Goal: Answer question/provide support: Share knowledge or assist other users

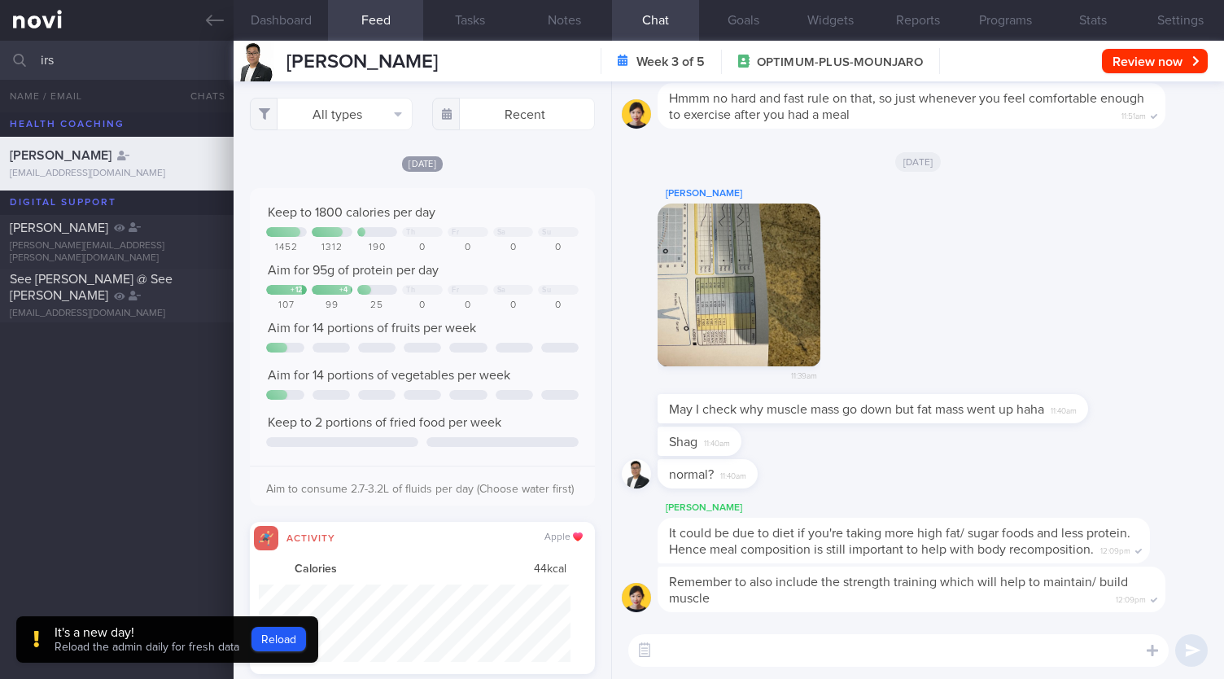
select select "9"
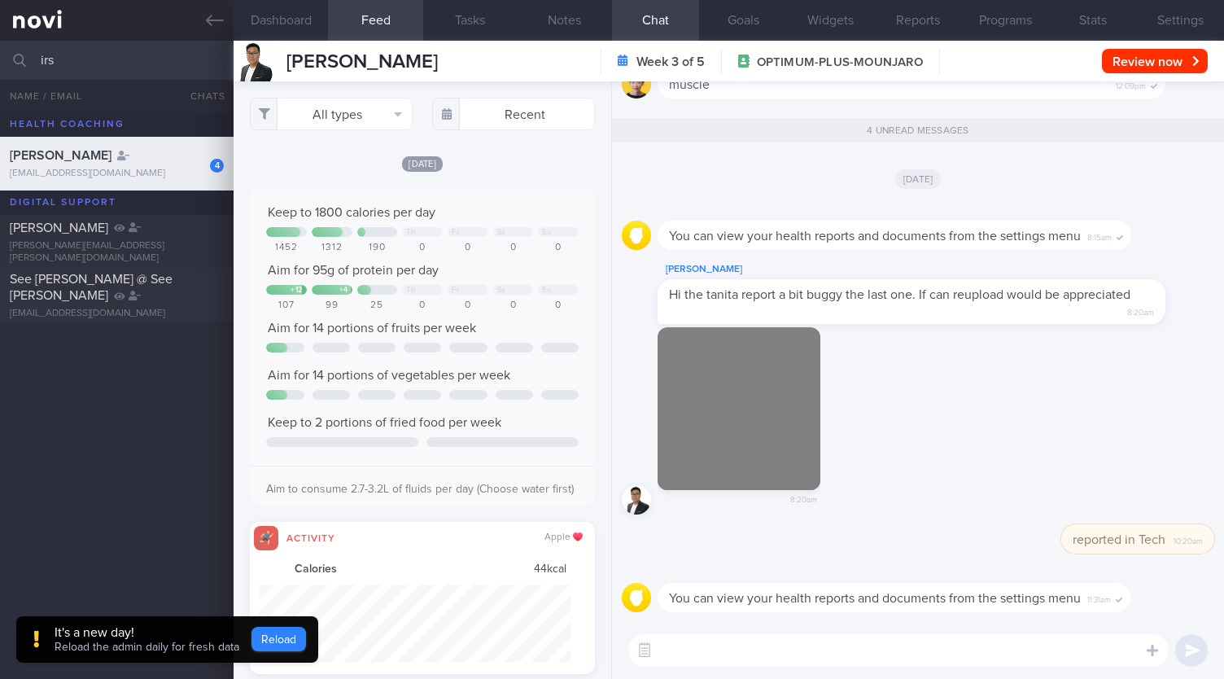
click at [271, 640] on button "Reload" at bounding box center [279, 639] width 55 height 24
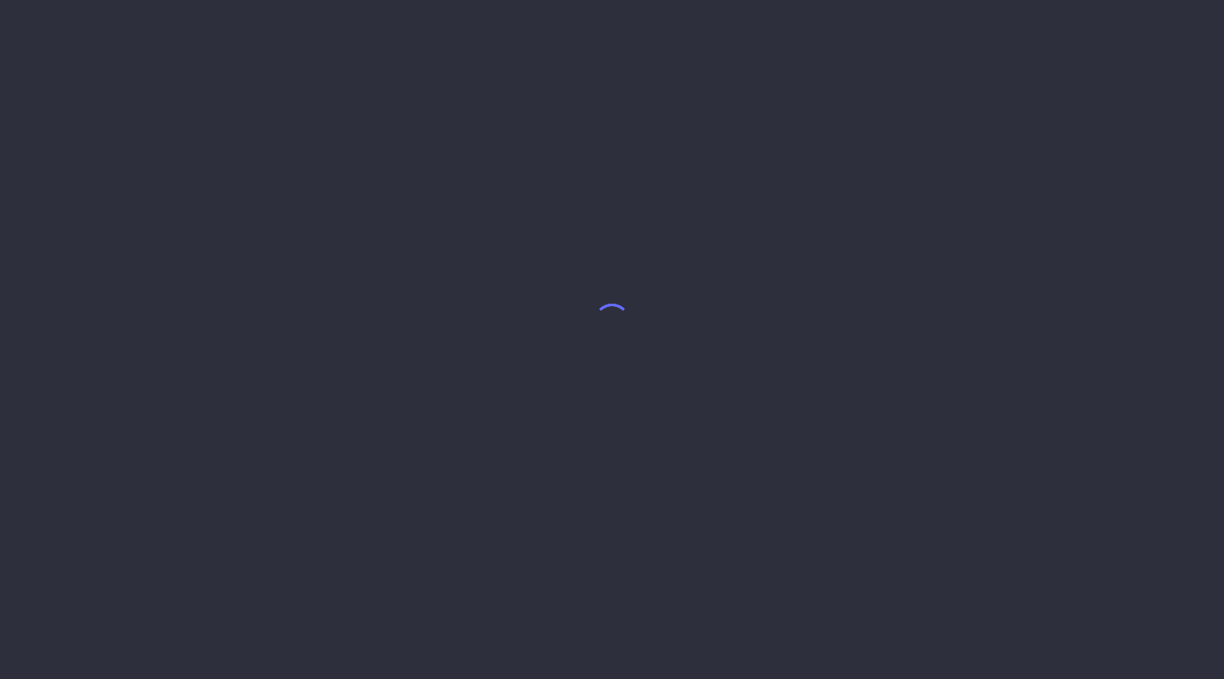
select select "9"
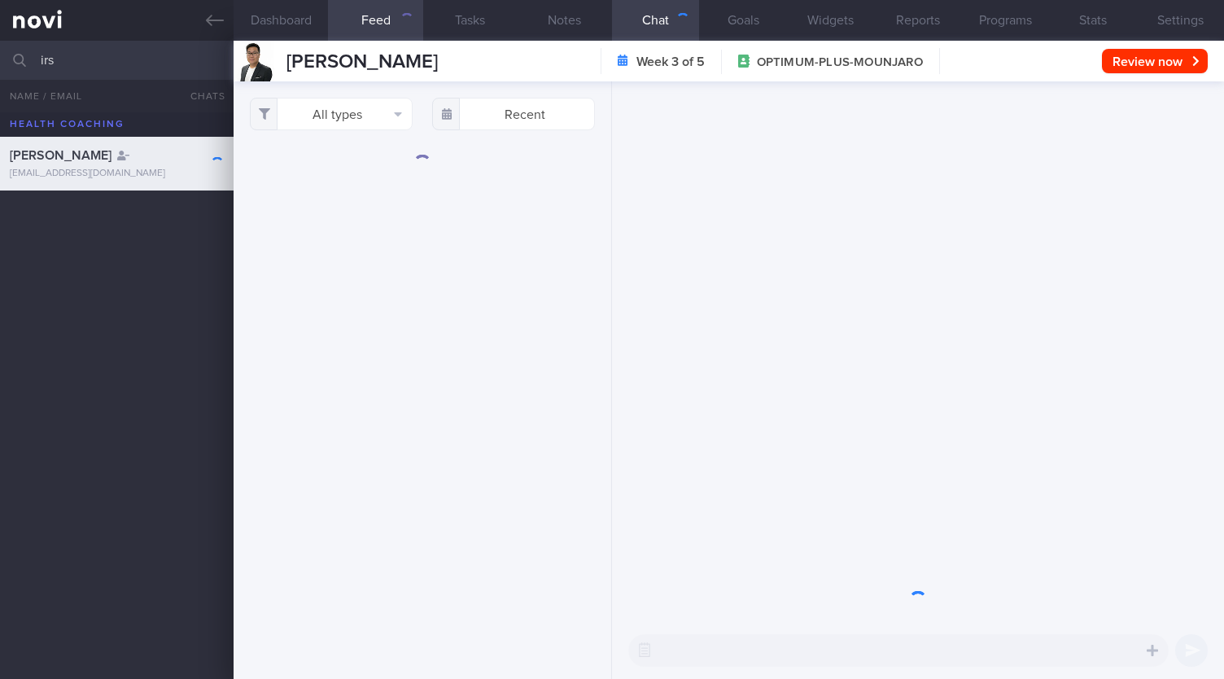
click at [95, 68] on input "irs" at bounding box center [612, 60] width 1224 height 39
type input "i"
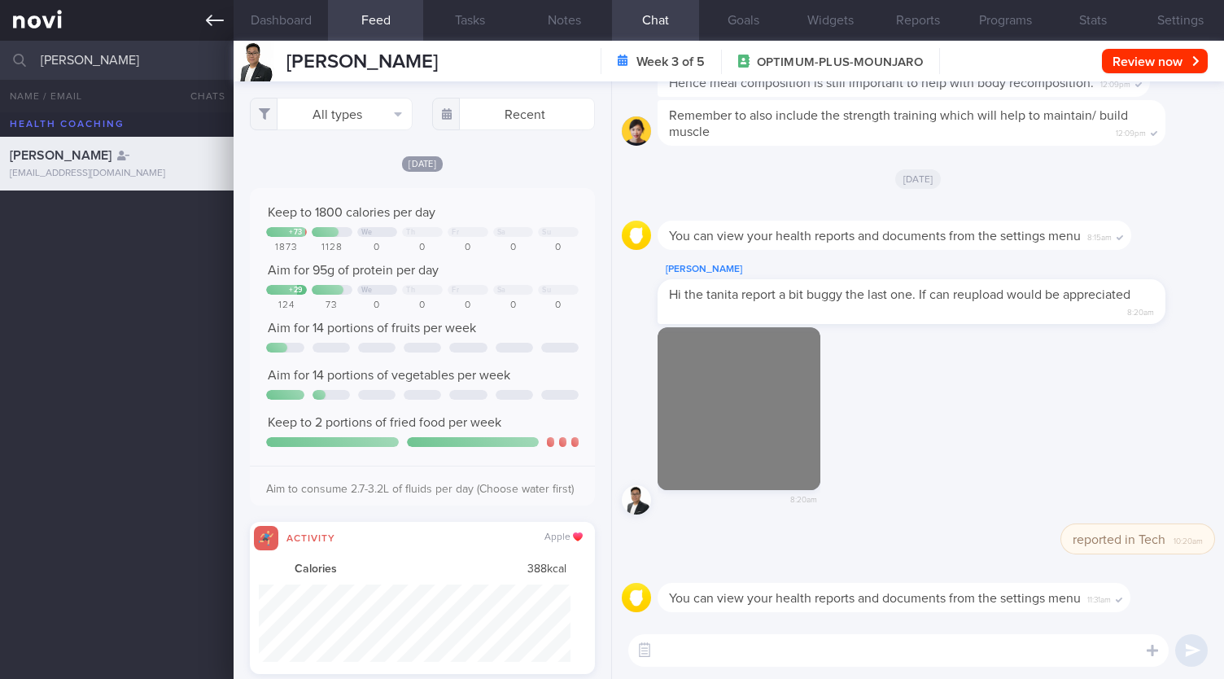
type input "MAVIS"
click at [213, 18] on icon at bounding box center [215, 20] width 18 height 18
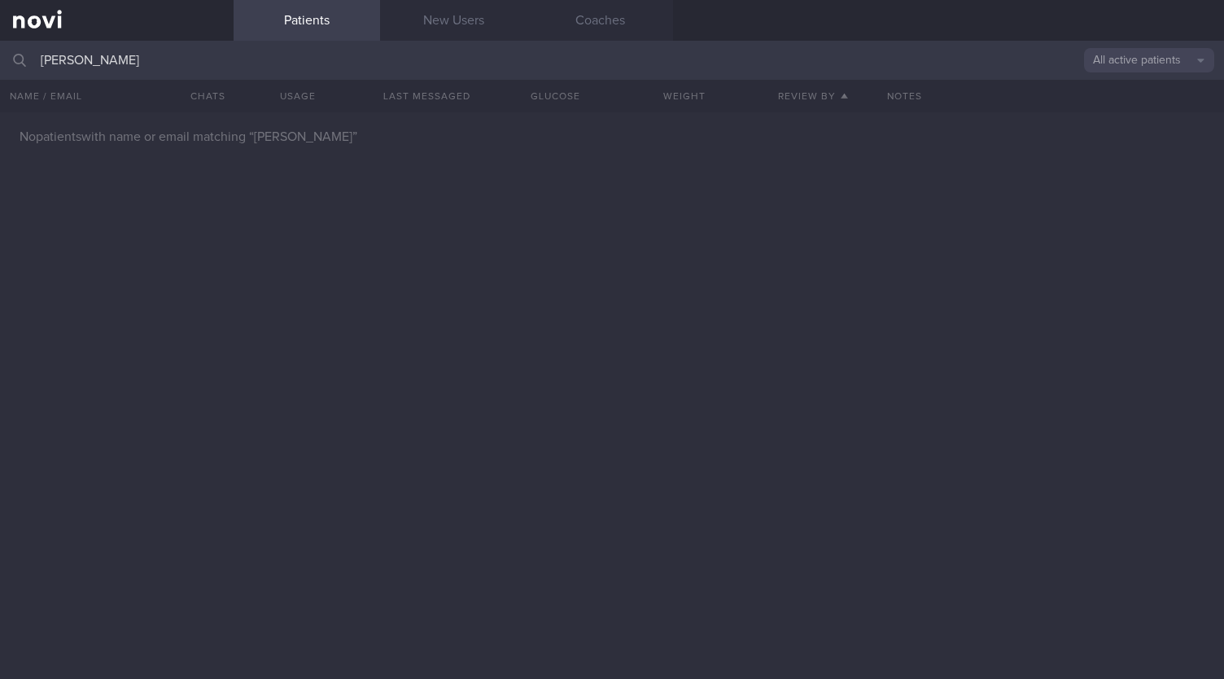
click at [1087, 62] on button "All active patients" at bounding box center [1149, 60] width 130 height 24
click at [1109, 147] on button "Archived patients" at bounding box center [1149, 137] width 130 height 24
click at [876, 53] on input "MAVIS" at bounding box center [612, 60] width 1224 height 39
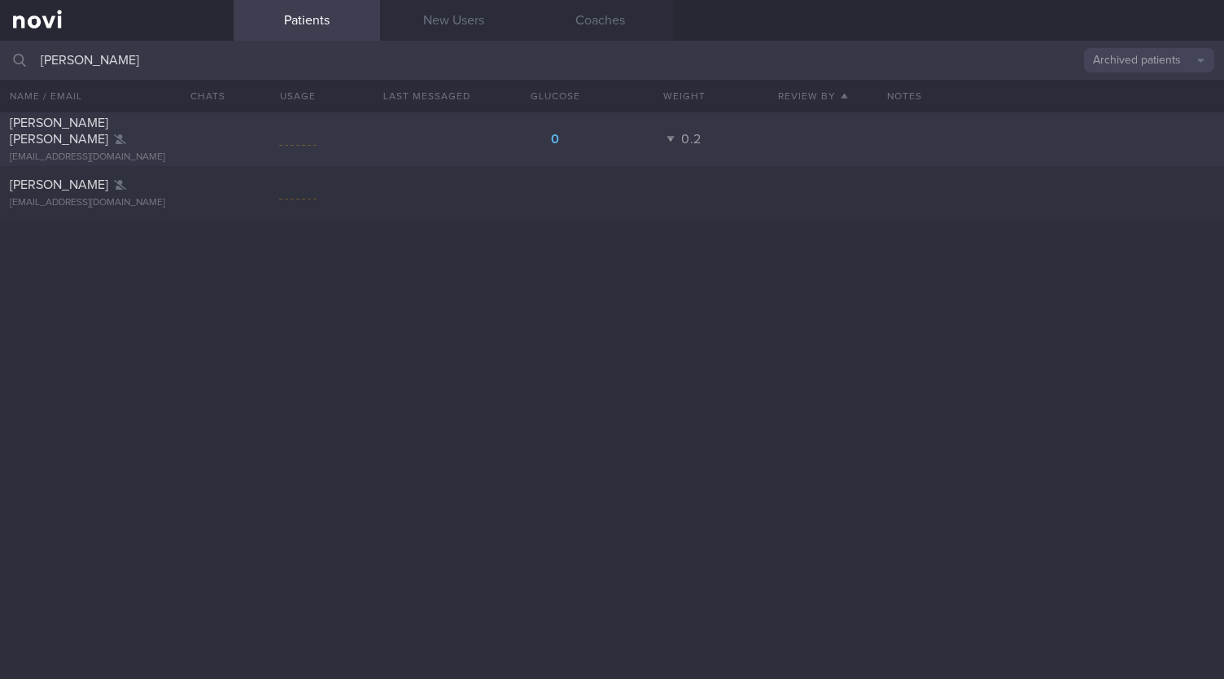
click at [741, 125] on div "Mavis Cho Yue Mun mavischoym@yahoo.com.sg 0 0.2" at bounding box center [612, 139] width 1224 height 54
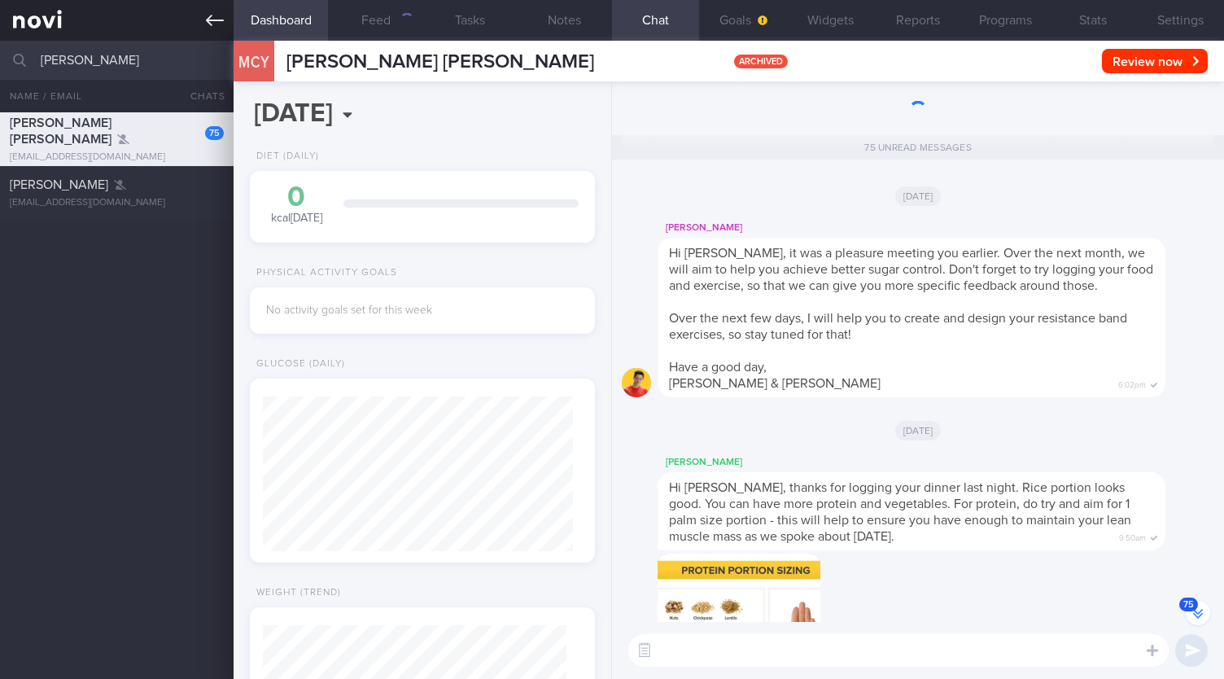
scroll to position [-6137, 0]
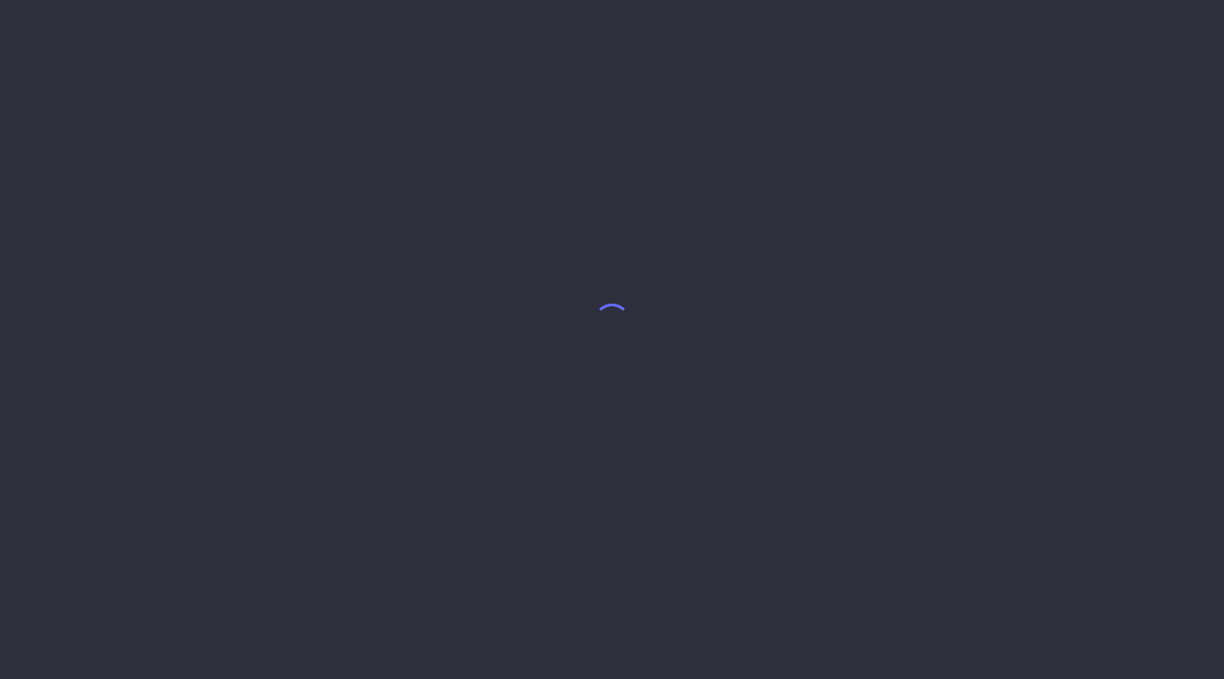
select select "9"
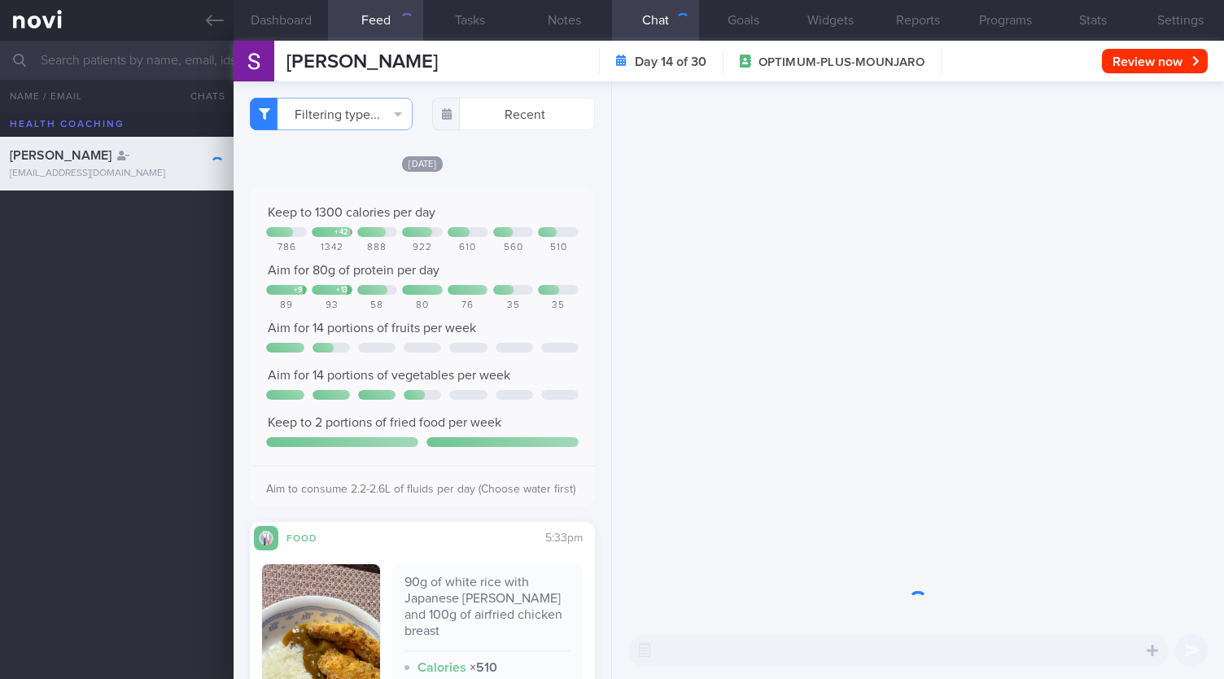
click at [116, 56] on input "text" at bounding box center [612, 60] width 1224 height 39
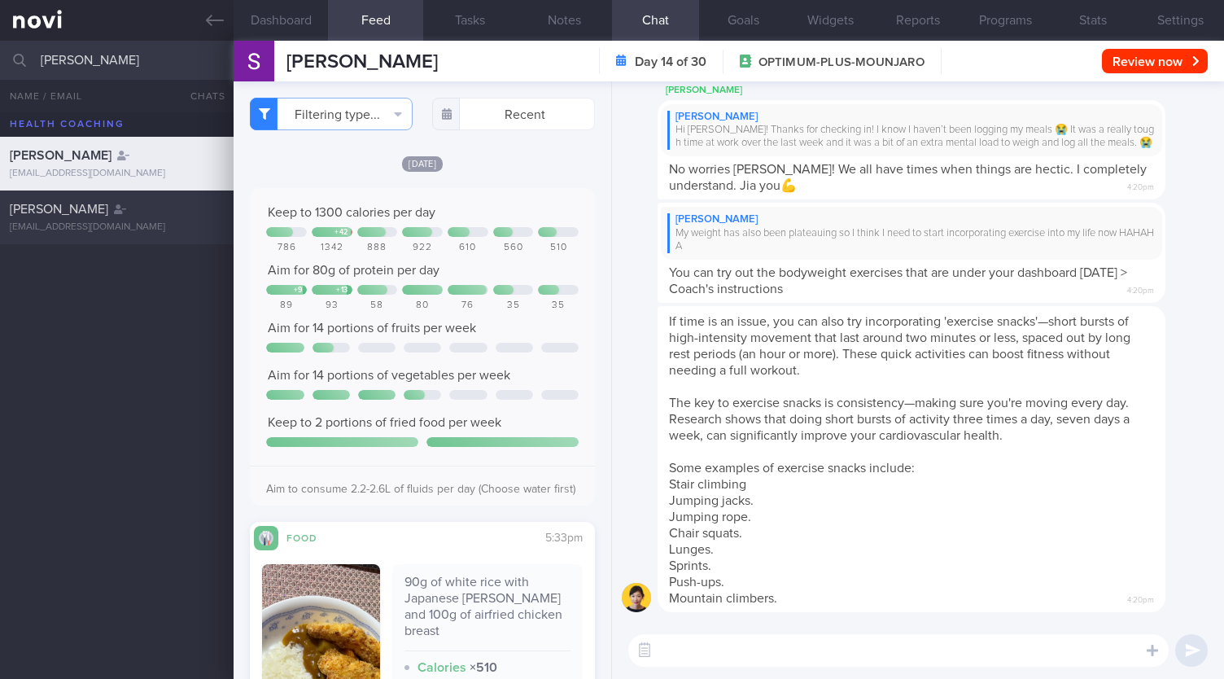
click at [164, 237] on div "Wee Mei Yan estherweemy@gmail.com 4.8 0.2" at bounding box center [612, 217] width 1224 height 54
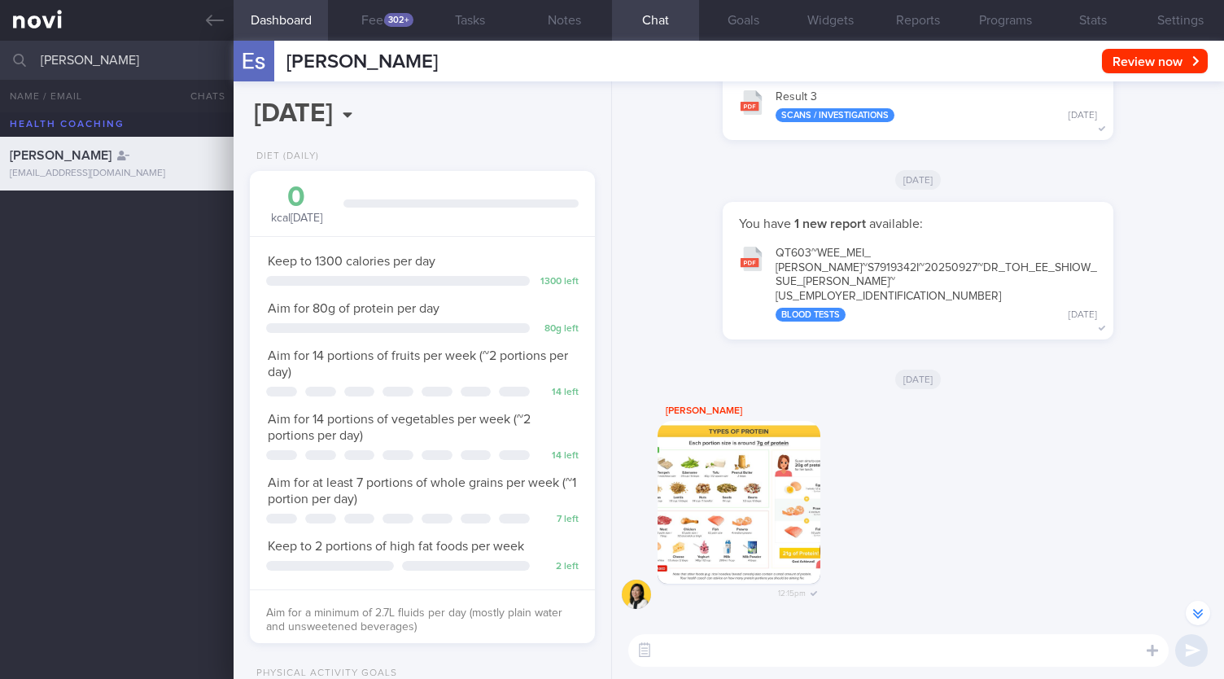
scroll to position [-366, 0]
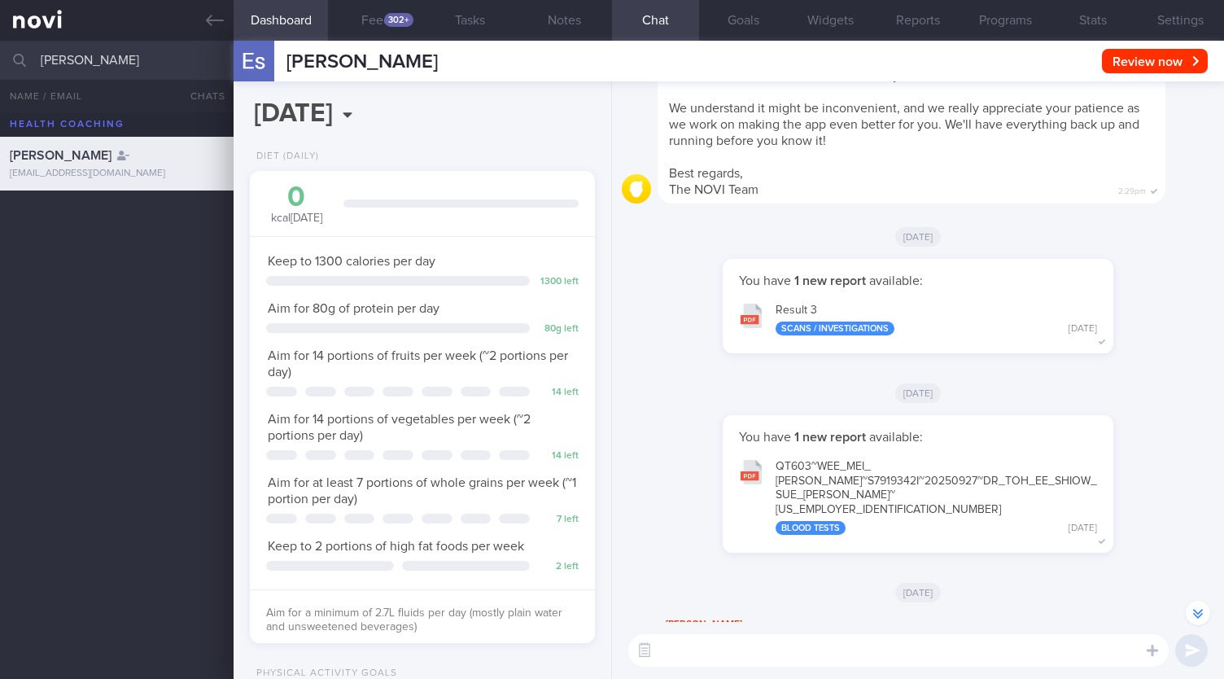
click at [120, 63] on input "wee mei" at bounding box center [612, 60] width 1224 height 39
type input "w"
type input "senth"
click at [123, 220] on div "SENTHIL SOCKALINGAM sockase1@gmail.com" at bounding box center [117, 217] width 234 height 33
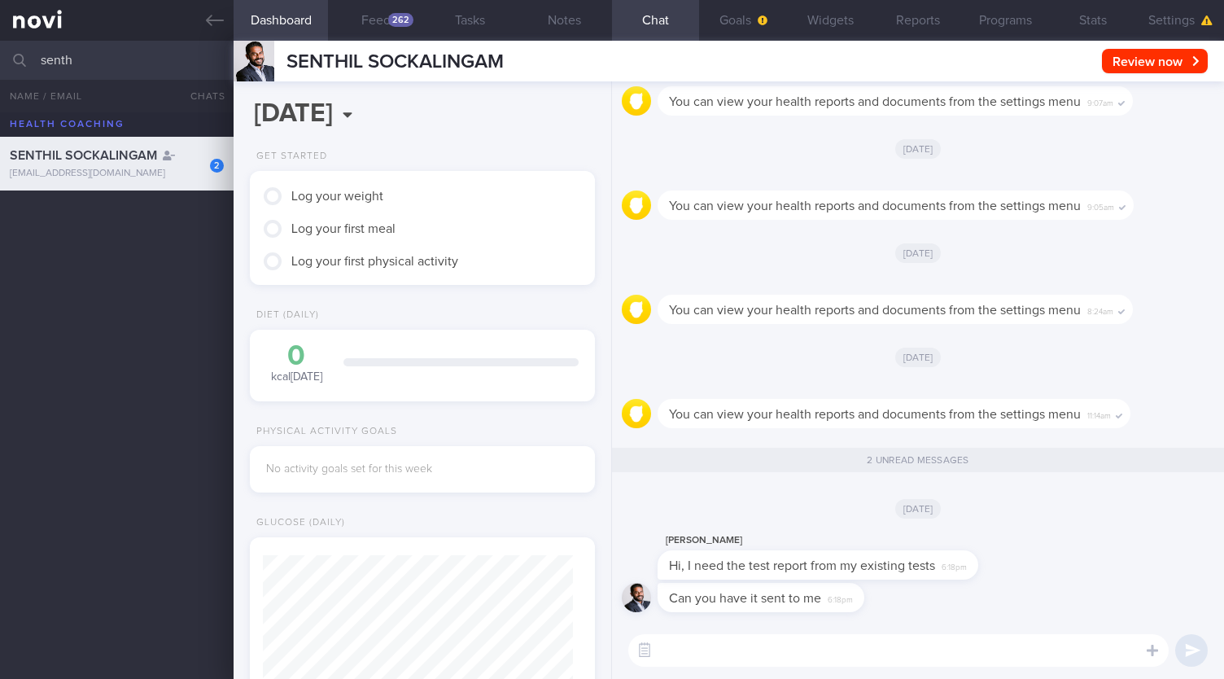
scroll to position [155, 309]
click at [912, 12] on button "Reports" at bounding box center [917, 20] width 87 height 41
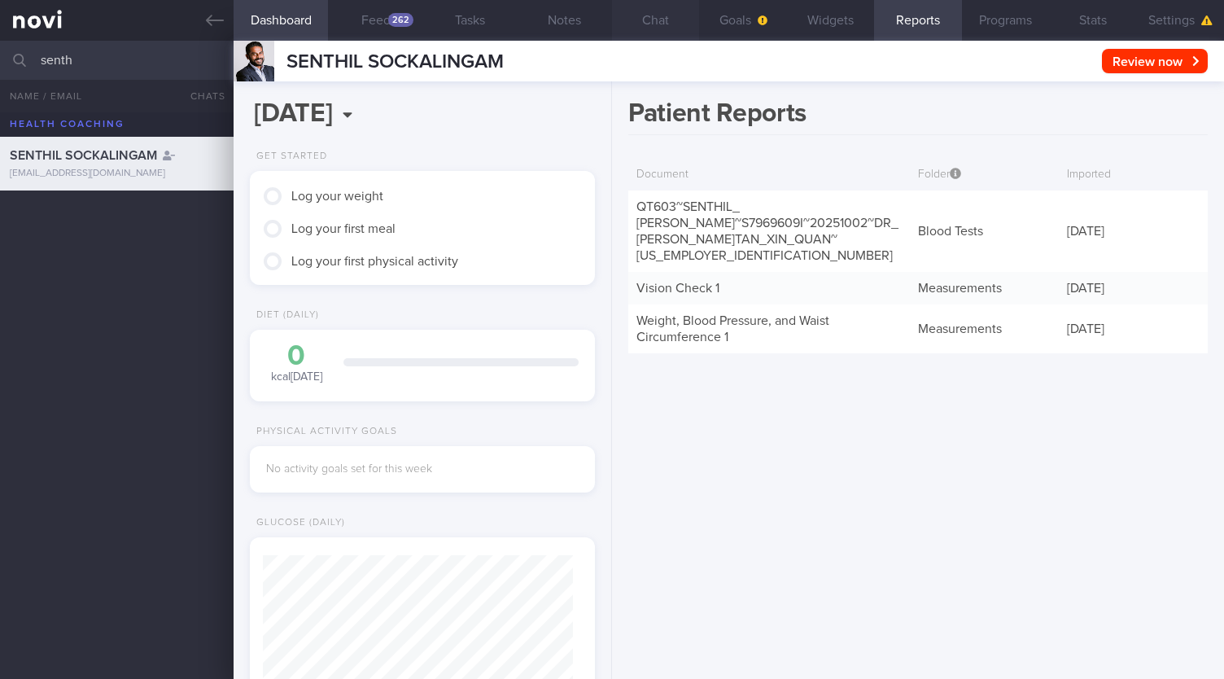
click at [682, 21] on button "Chat" at bounding box center [655, 20] width 87 height 41
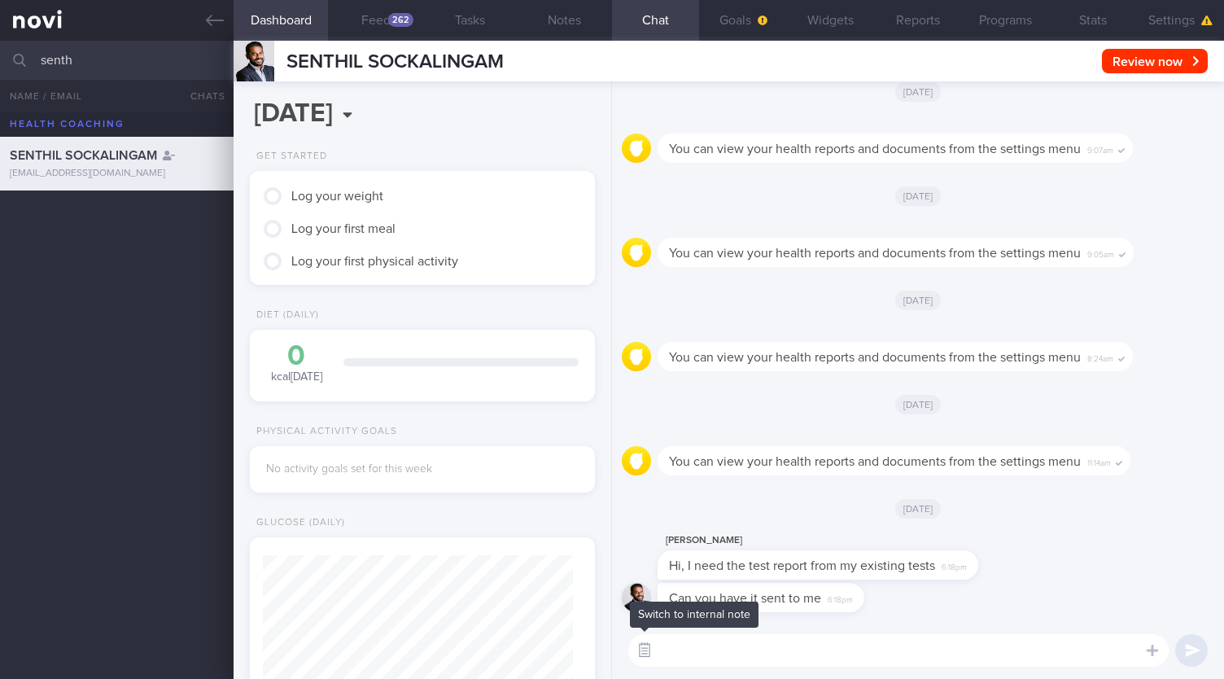
click at [651, 650] on button "button" at bounding box center [644, 650] width 29 height 29
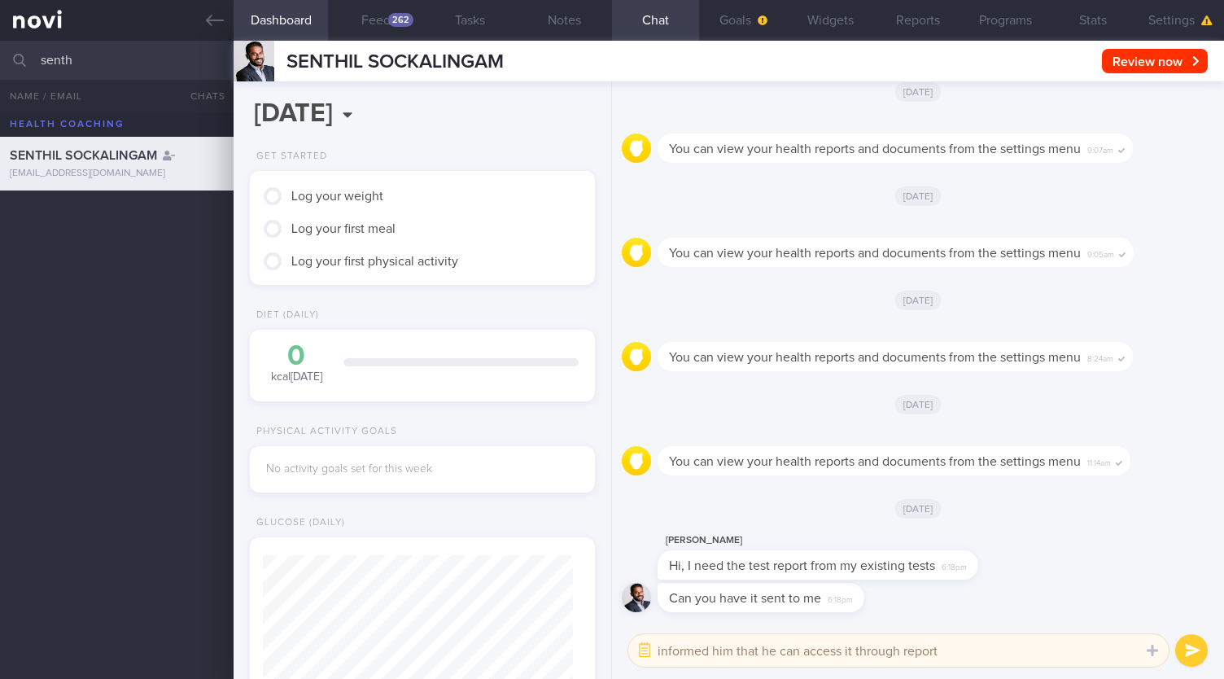
type textarea "informed him that he can access it through reports"
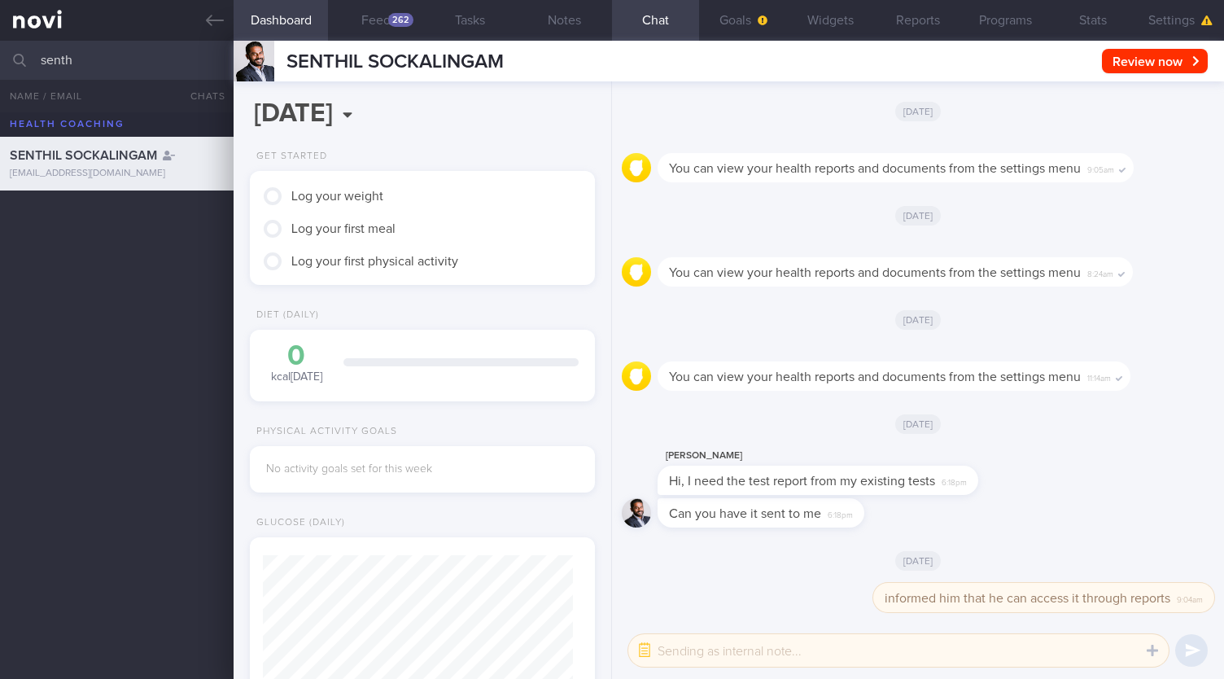
click at [153, 60] on input "senth" at bounding box center [612, 60] width 1224 height 39
type input "s"
click at [111, 216] on div "Wee Mei Yan" at bounding box center [115, 209] width 210 height 16
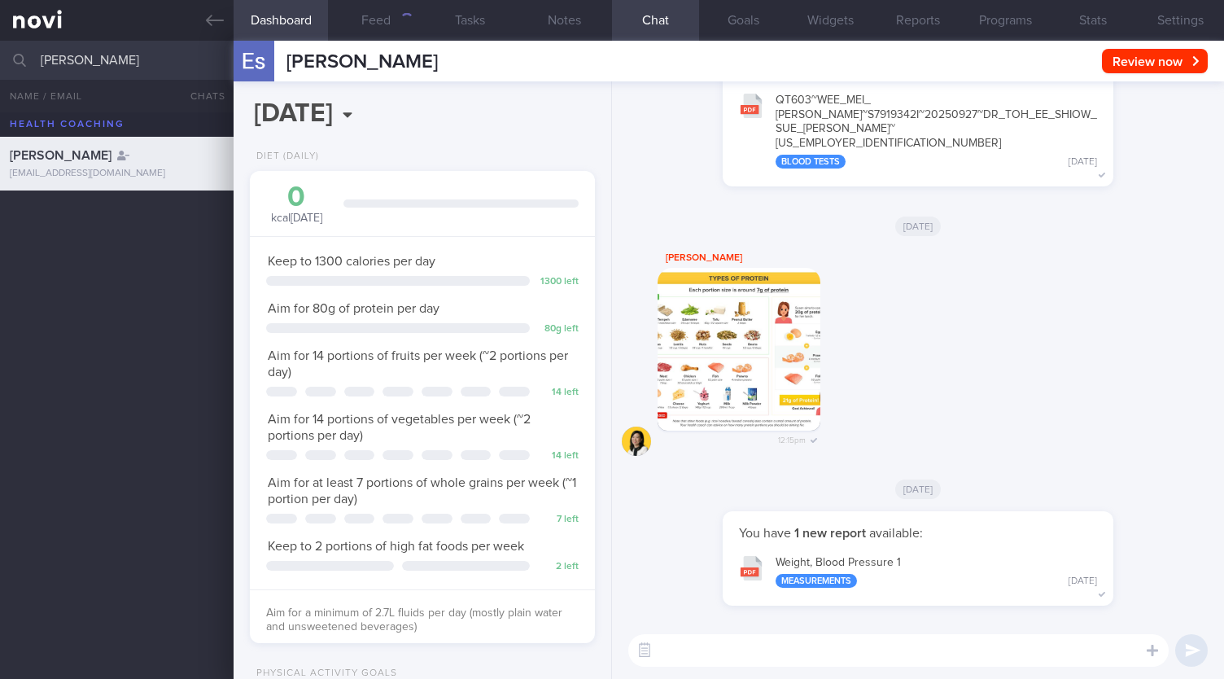
scroll to position [155, 309]
click at [829, 559] on button "Weight, Blood Pressure 1 Measurements Yesterday" at bounding box center [918, 570] width 374 height 51
drag, startPoint x: 127, startPoint y: 73, endPoint x: 0, endPoint y: 76, distance: 127.0
click at [0, 76] on input "wee mei" at bounding box center [612, 60] width 1224 height 39
type input "senthi"
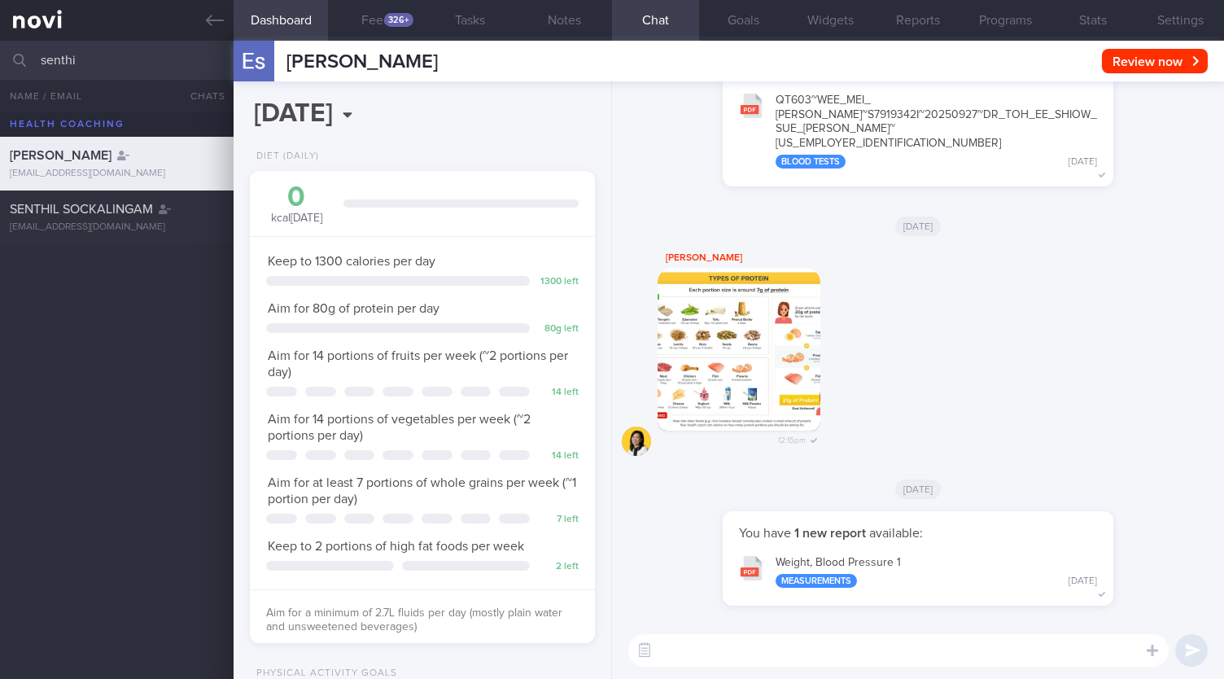
click at [111, 247] on div "Wee Mei Yan estherweemy@gmail.com 4.8 0.2 SENTHIL SOCKALINGAM sockase1@gmail.com" at bounding box center [612, 395] width 1224 height 567
click at [158, 212] on div "SENTHIL SOCKALINGAM" at bounding box center [115, 209] width 210 height 16
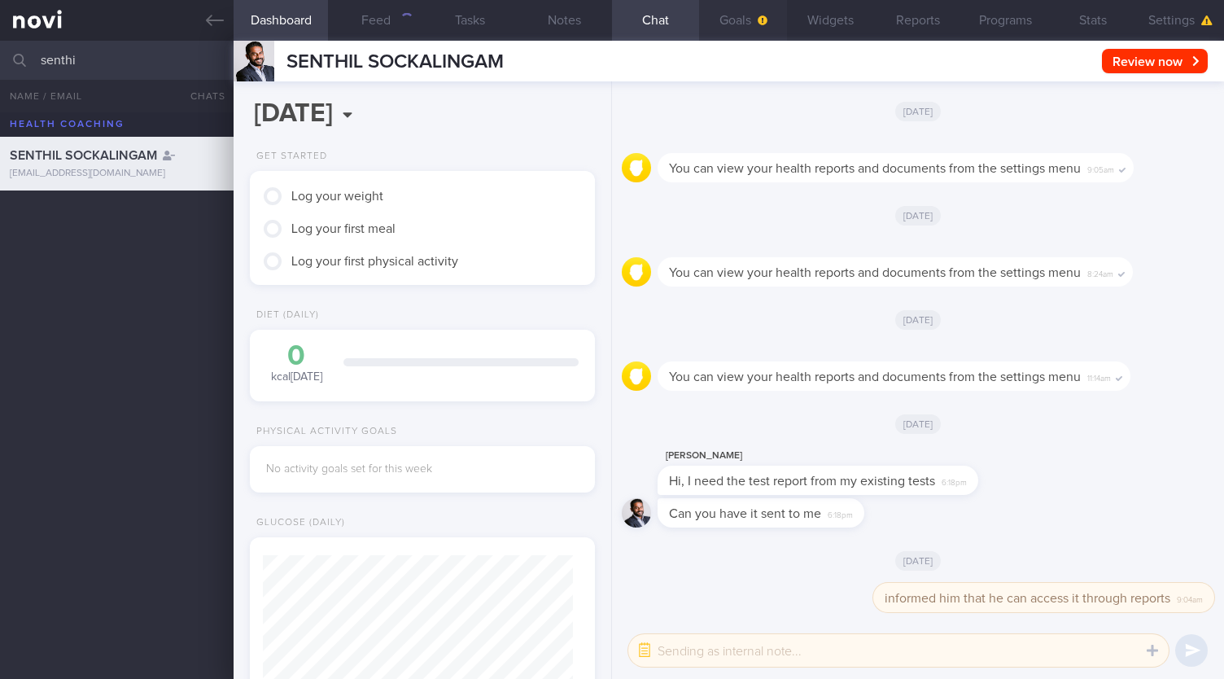
scroll to position [155, 309]
click at [898, 24] on button "Reports" at bounding box center [917, 20] width 87 height 41
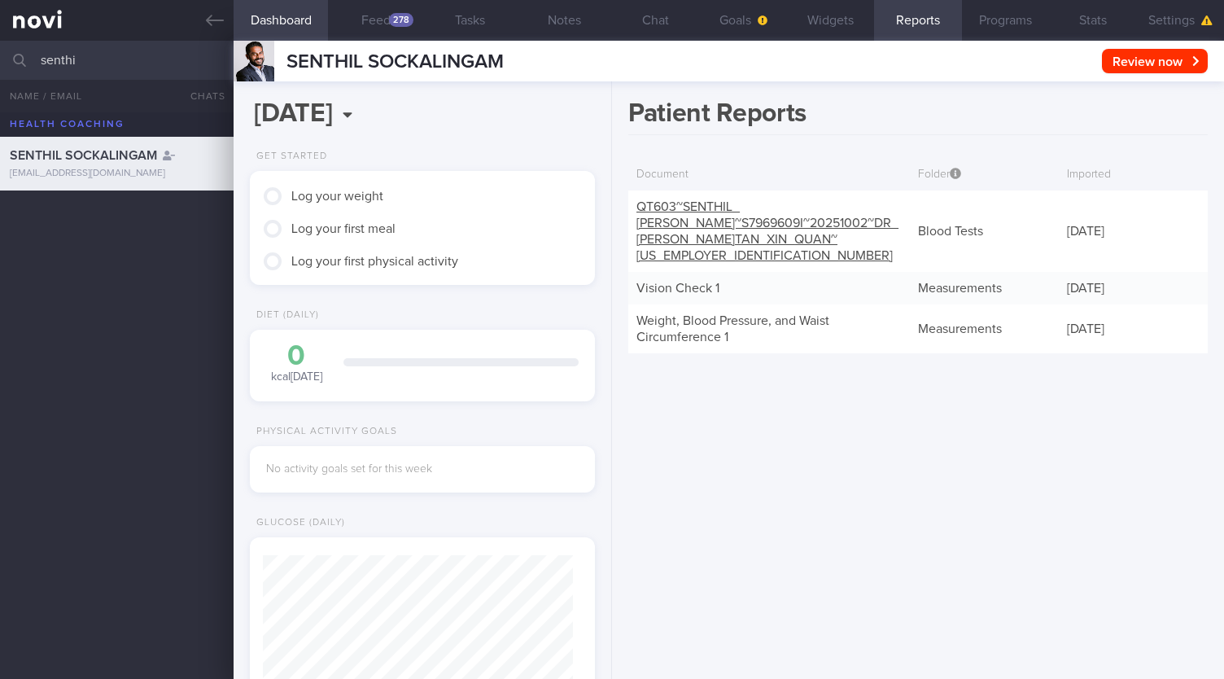
scroll to position [155, 309]
click at [772, 214] on div "QT603~SENTHIL_ [PERSON_NAME]~S7969609I~20251002~DR_ [PERSON_NAME] XIN_ QUAN~[US…" at bounding box center [769, 230] width 282 height 81
click at [764, 225] on link "QT603~SENTHIL_ [PERSON_NAME]~S7969609I~20251002~DR_ [PERSON_NAME] XIN_ QUAN~[US…" at bounding box center [768, 231] width 262 height 62
click at [770, 226] on link "QT603~SENTHIL_ [PERSON_NAME]~S7969609I~20251002~DR_ [PERSON_NAME] XIN_ QUAN~[US…" at bounding box center [768, 231] width 262 height 62
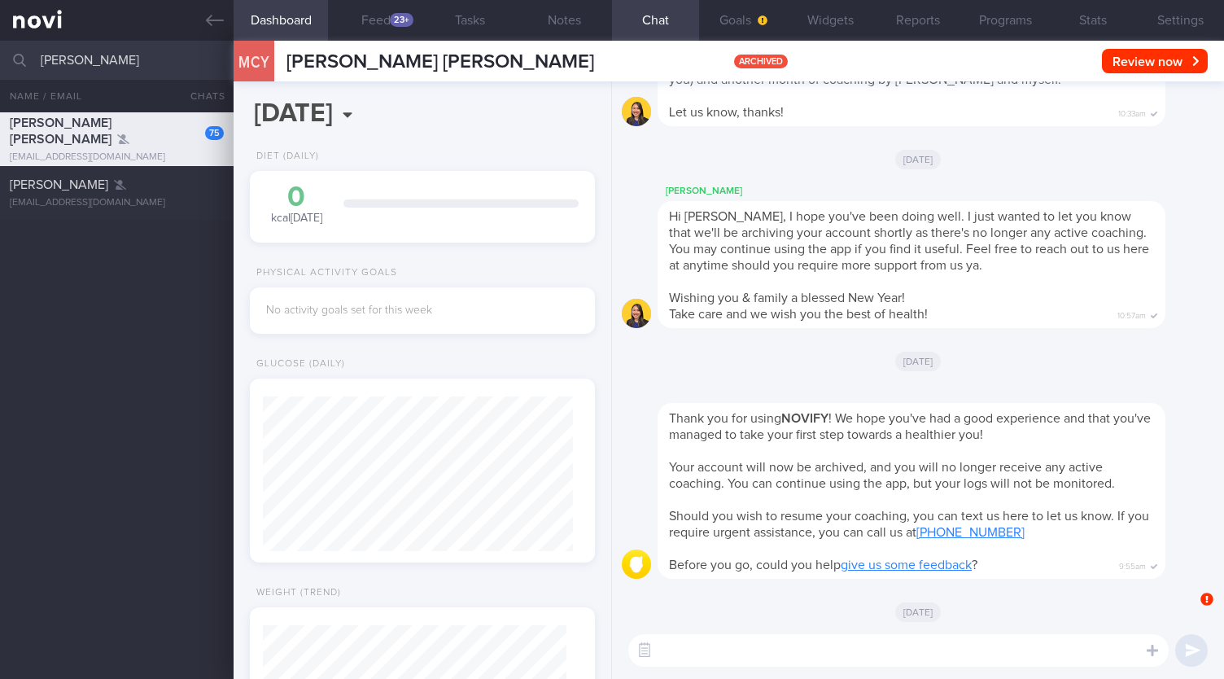
scroll to position [151, 303]
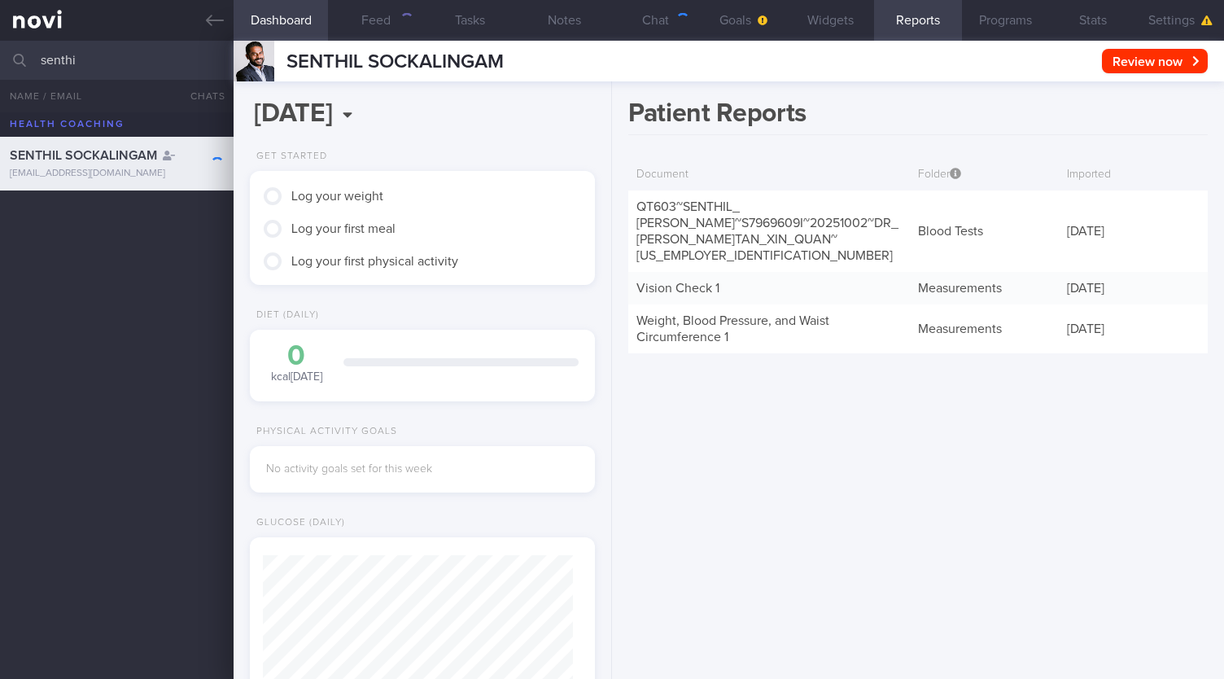
scroll to position [151, 303]
click at [698, 208] on link "QT603~SENTHIL_ [PERSON_NAME]~S7969609I~20251002~DR_ [PERSON_NAME] XIN_ QUAN~[US…" at bounding box center [768, 231] width 262 height 62
